Goal: Check status: Check status

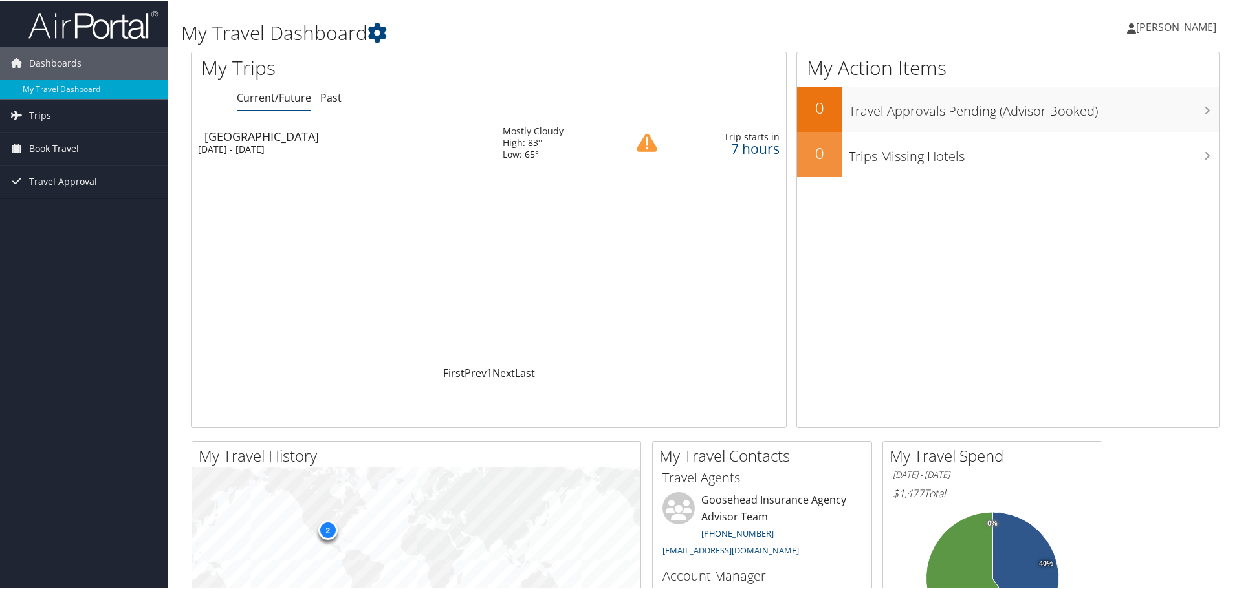
click at [699, 153] on div "7 hours" at bounding box center [731, 148] width 100 height 12
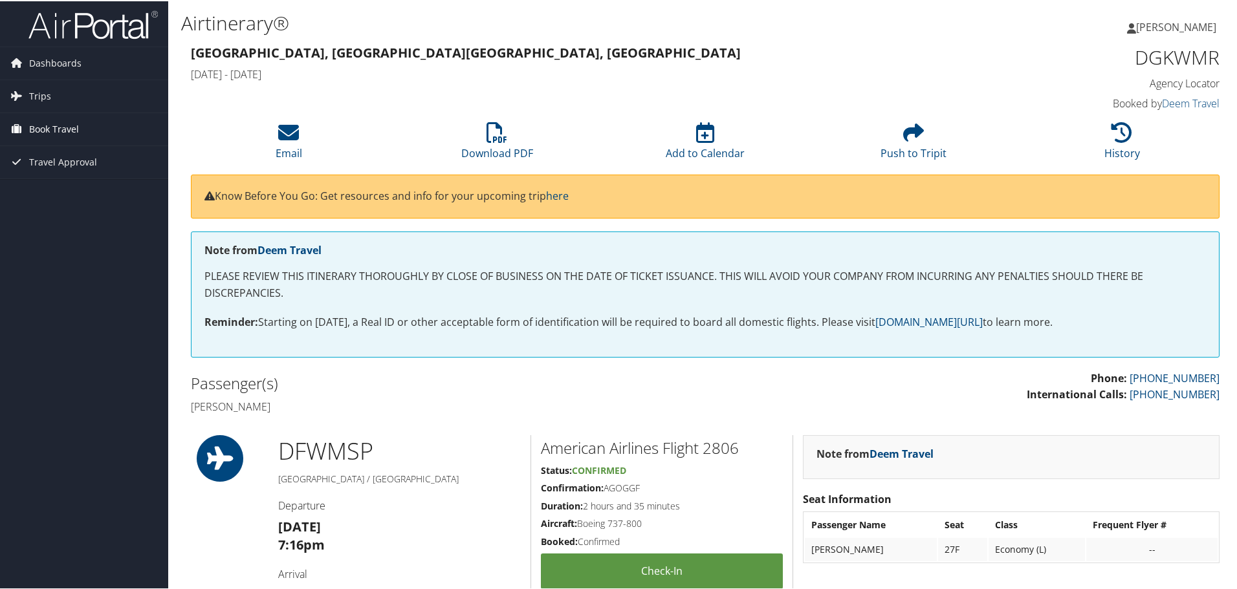
click at [98, 127] on link "Book Travel" at bounding box center [84, 128] width 168 height 32
click at [58, 89] on link "Trips" at bounding box center [84, 95] width 168 height 32
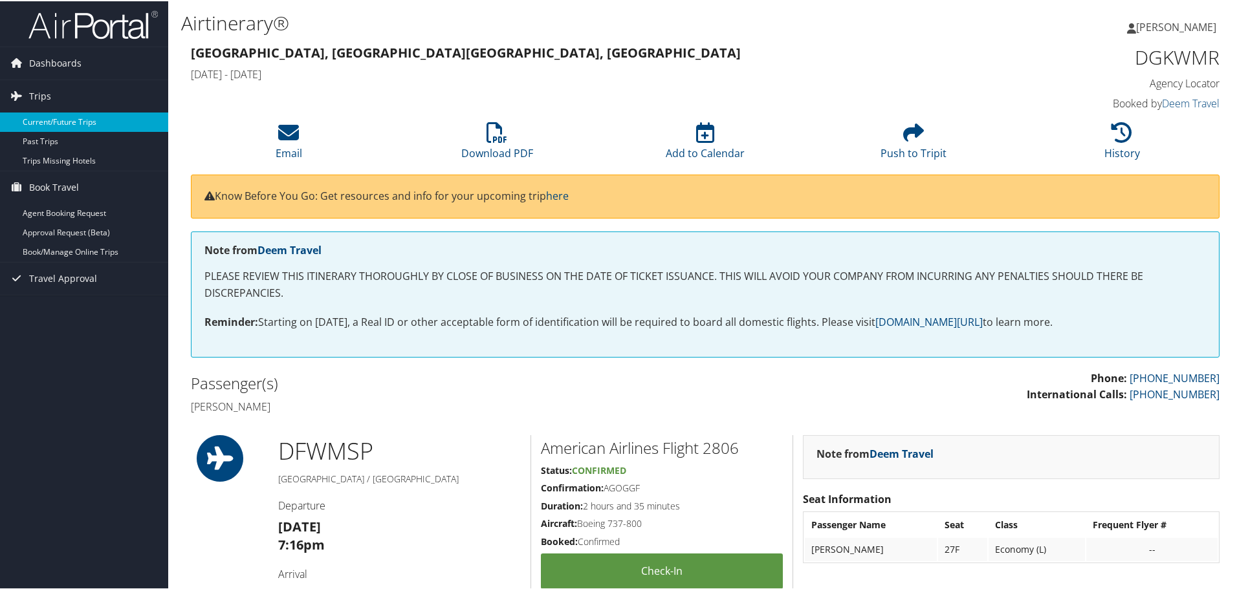
click at [91, 115] on link "Current/Future Trips" at bounding box center [84, 120] width 168 height 19
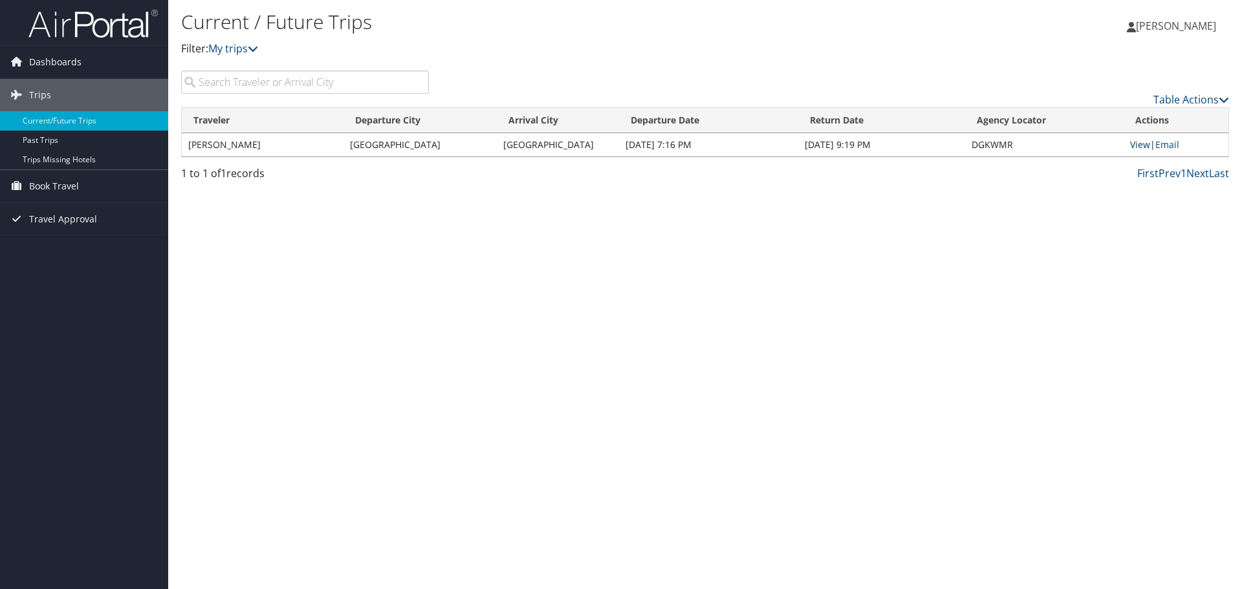
click at [1141, 146] on link "View" at bounding box center [1140, 144] width 20 height 12
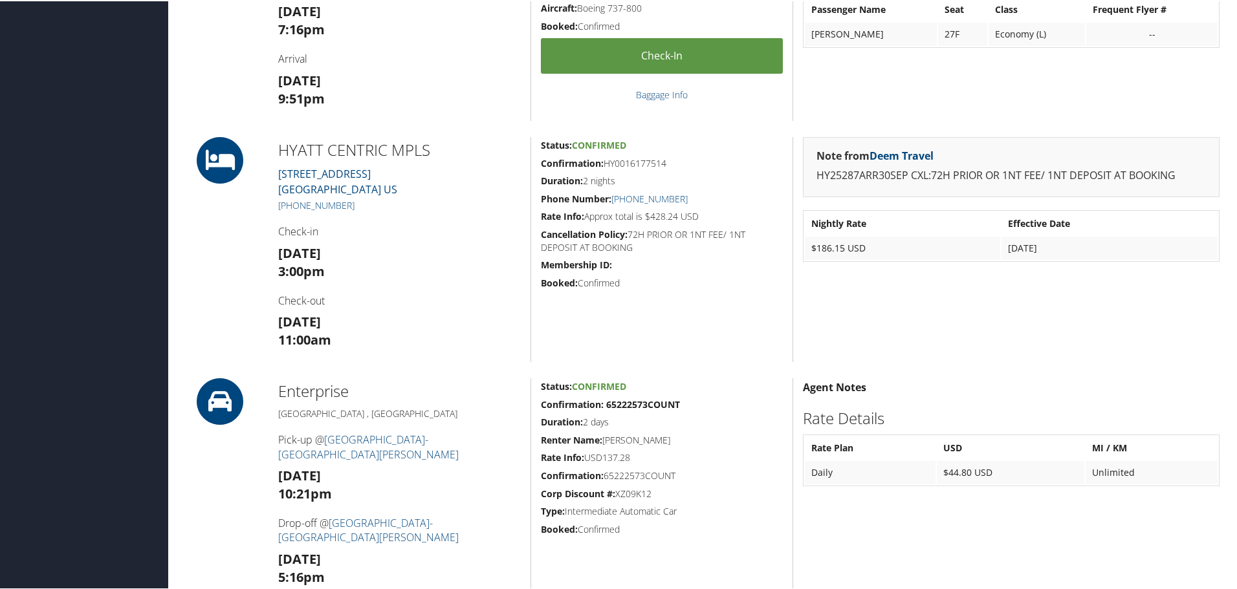
scroll to position [453, 0]
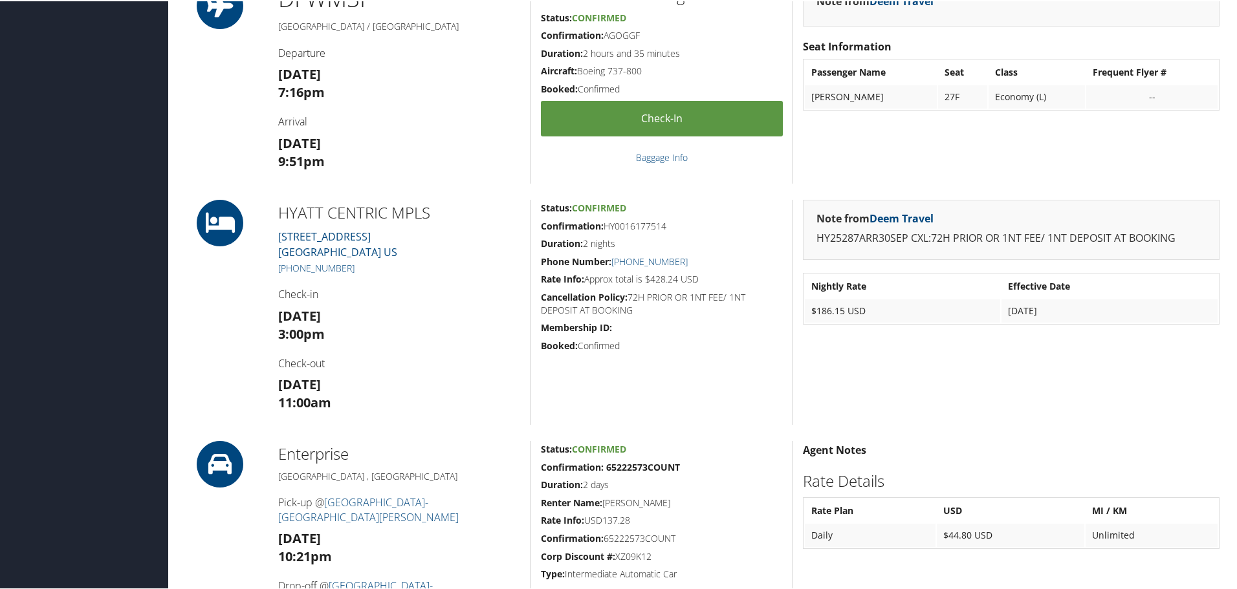
drag, startPoint x: 214, startPoint y: 466, endPoint x: 469, endPoint y: 417, distance: 259.7
click at [226, 463] on icon at bounding box center [220, 463] width 58 height 47
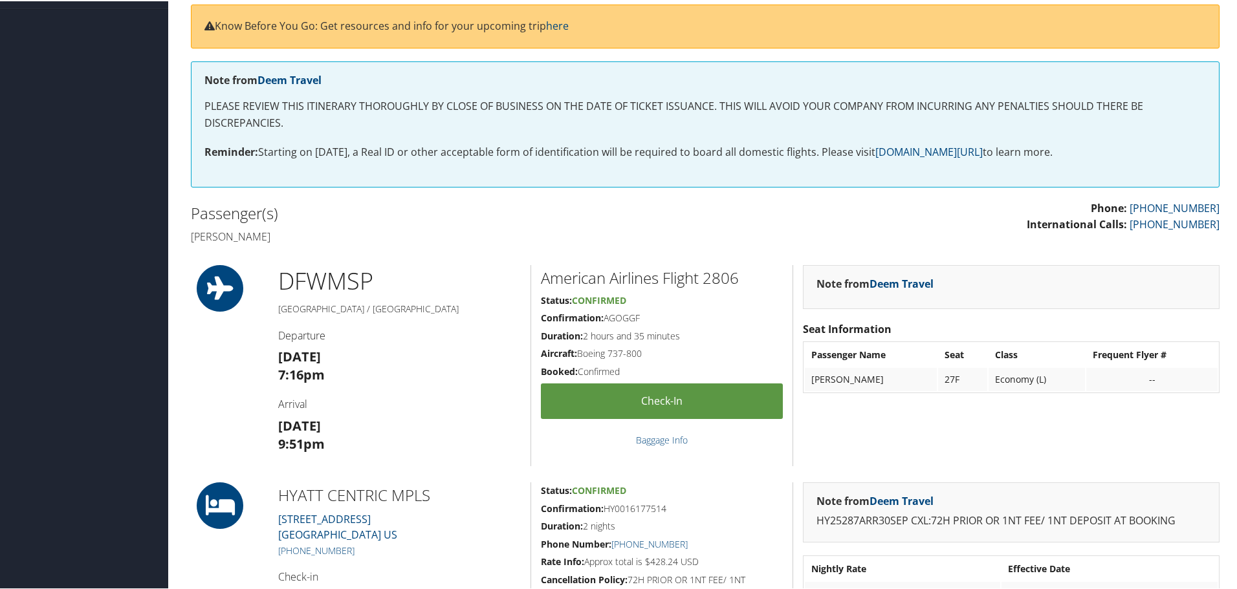
scroll to position [0, 0]
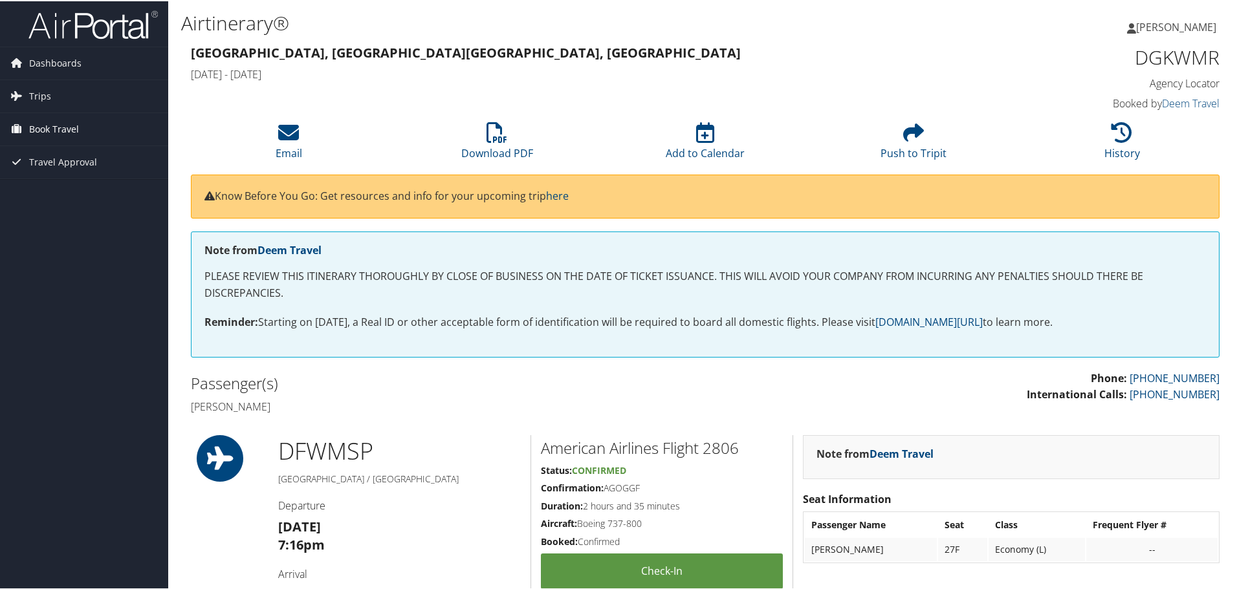
click at [85, 120] on link "Book Travel" at bounding box center [84, 128] width 168 height 32
click at [113, 196] on link "Book/Manage Online Trips" at bounding box center [84, 192] width 168 height 19
